Goal: Task Accomplishment & Management: Manage account settings

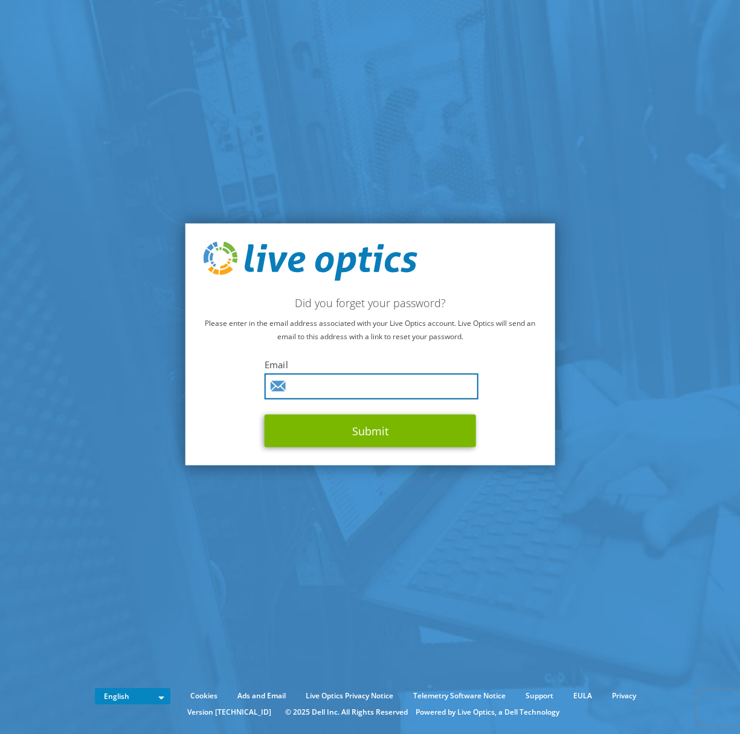
click at [323, 387] on input "text" at bounding box center [372, 386] width 214 height 26
type input "[PERSON_NAME][EMAIL_ADDRESS][PERSON_NAME][DOMAIN_NAME]"
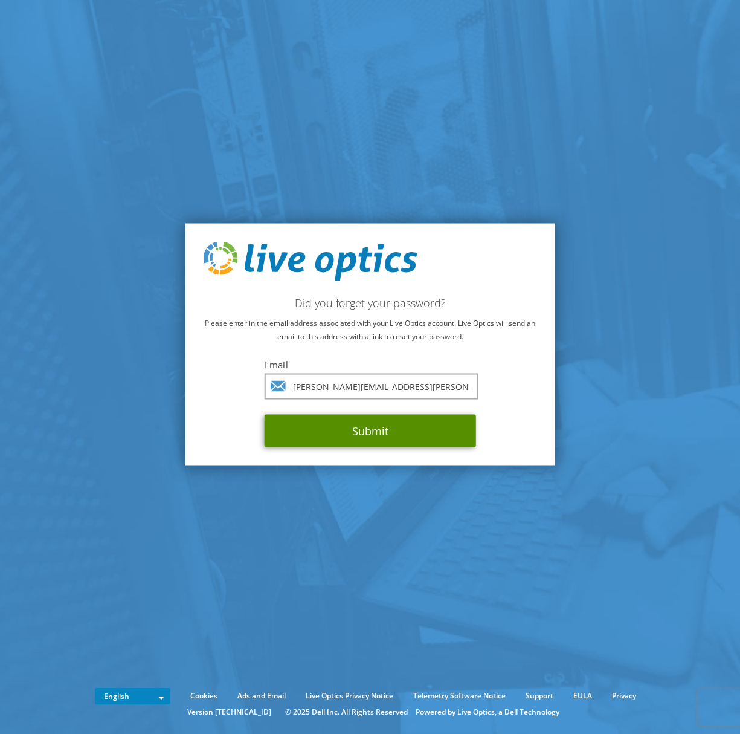
click at [329, 431] on button "Submit" at bounding box center [370, 431] width 211 height 33
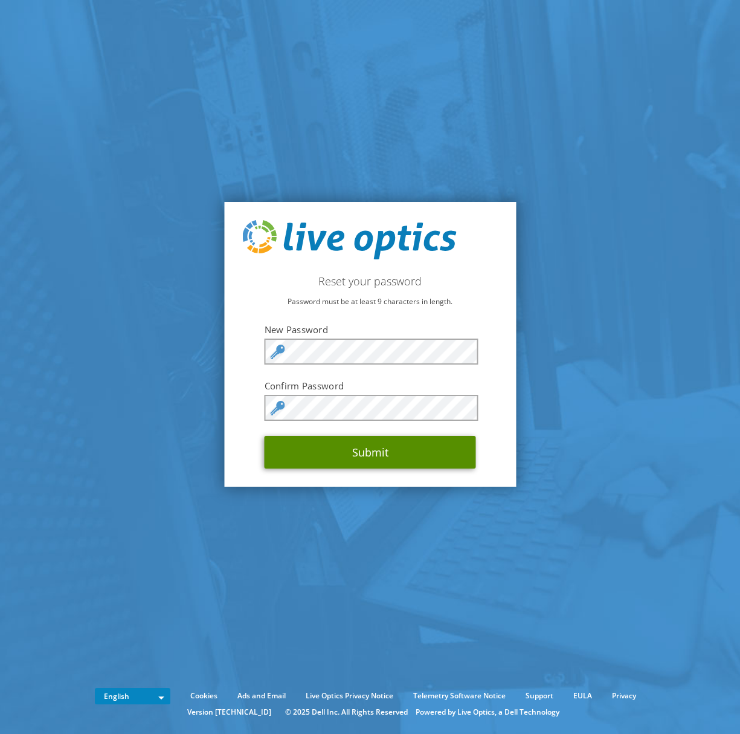
click at [370, 451] on button "Submit" at bounding box center [370, 452] width 211 height 33
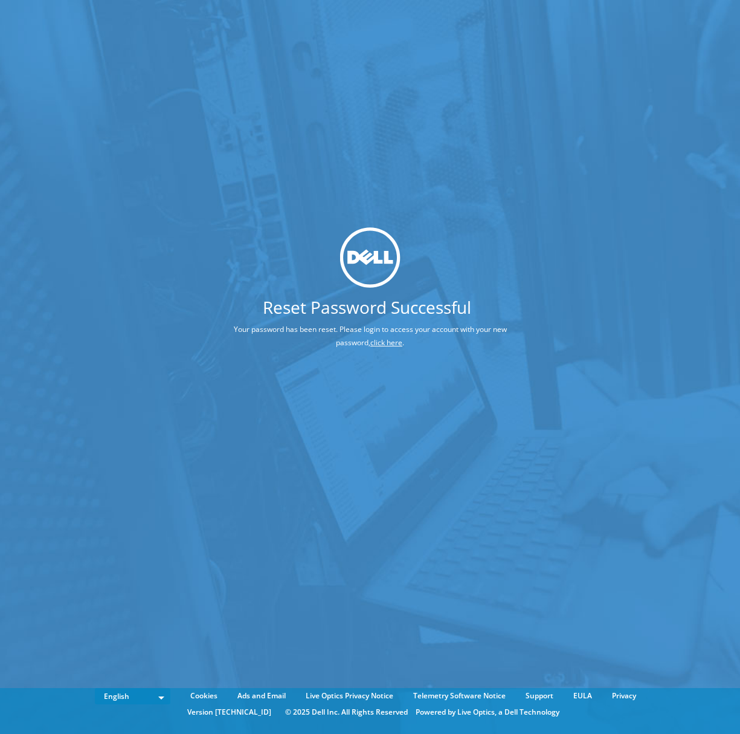
click at [392, 343] on link "click here" at bounding box center [386, 342] width 32 height 10
